Goal: Information Seeking & Learning: Learn about a topic

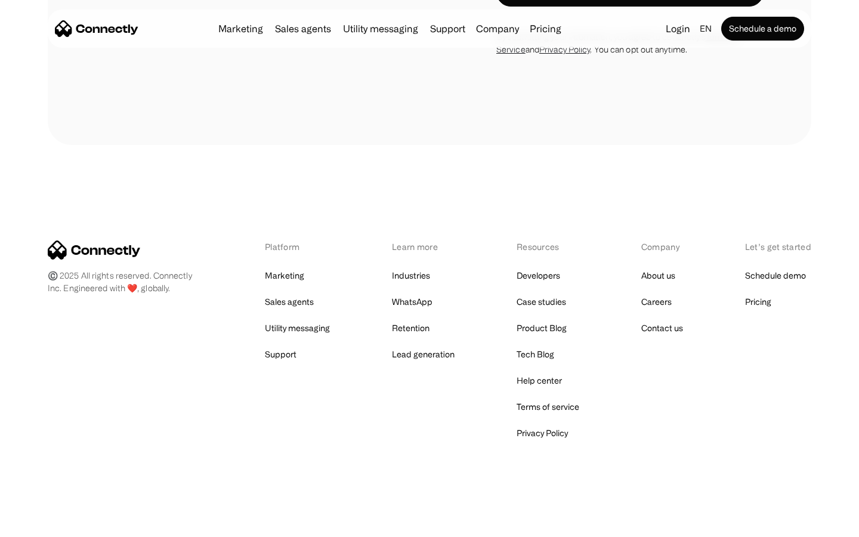
scroll to position [1748, 0]
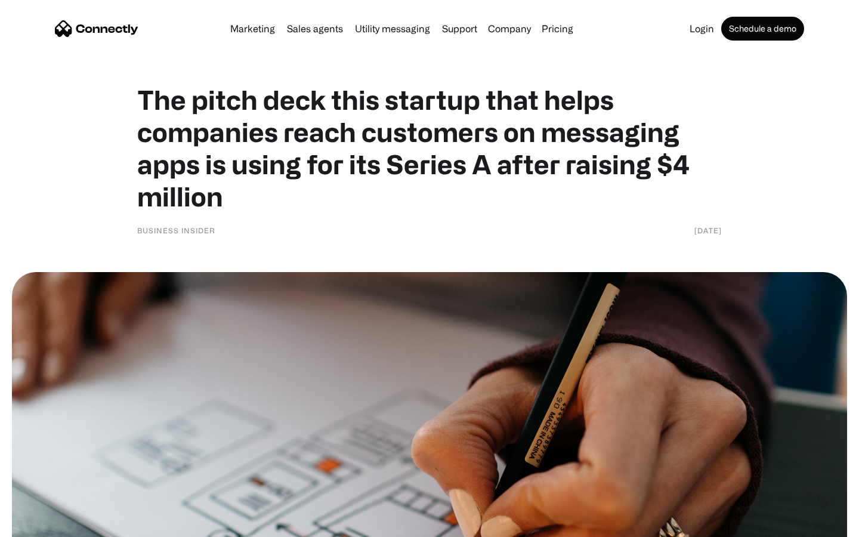
scroll to position [5171, 0]
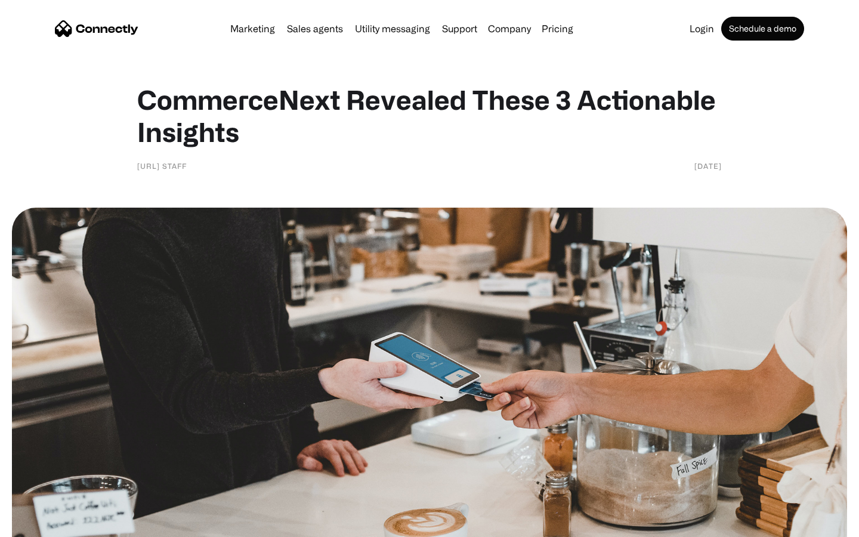
scroll to position [821, 0]
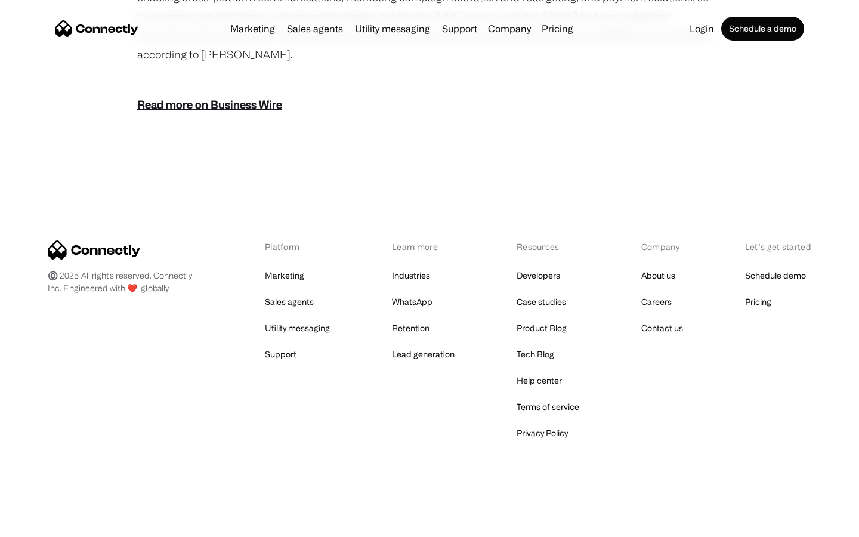
scroll to position [1478, 0]
